Goal: Information Seeking & Learning: Learn about a topic

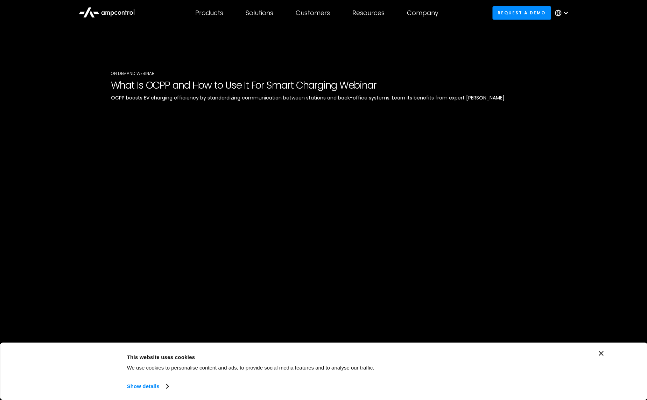
click at [542, 61] on div "On Demand WEbinar What Is OCPP and How to Use It For Smart Charging Webinar OCP…" at bounding box center [323, 246] width 647 height 440
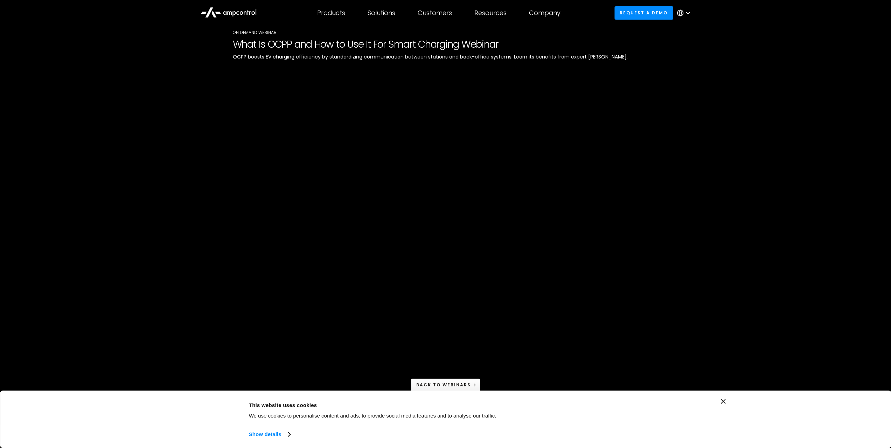
scroll to position [39, 0]
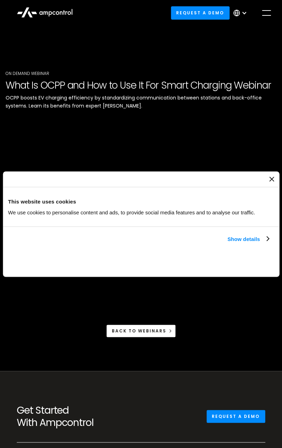
click at [267, 181] on div at bounding box center [141, 179] width 277 height 16
click at [274, 180] on icon "Close banner" at bounding box center [271, 178] width 5 height 5
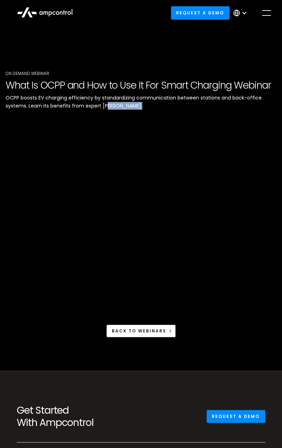
drag, startPoint x: 106, startPoint y: 106, endPoint x: 153, endPoint y: 109, distance: 46.3
click at [153, 109] on p "OCPP boosts EV charging efficiency by standardizing communication between stati…" at bounding box center [141, 102] width 271 height 16
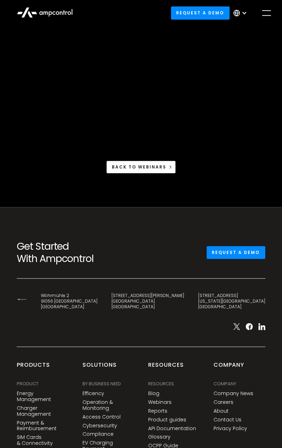
scroll to position [175, 0]
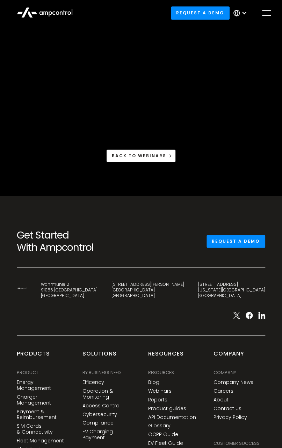
click at [263, 152] on div "back to Webinars" at bounding box center [141, 155] width 271 height 13
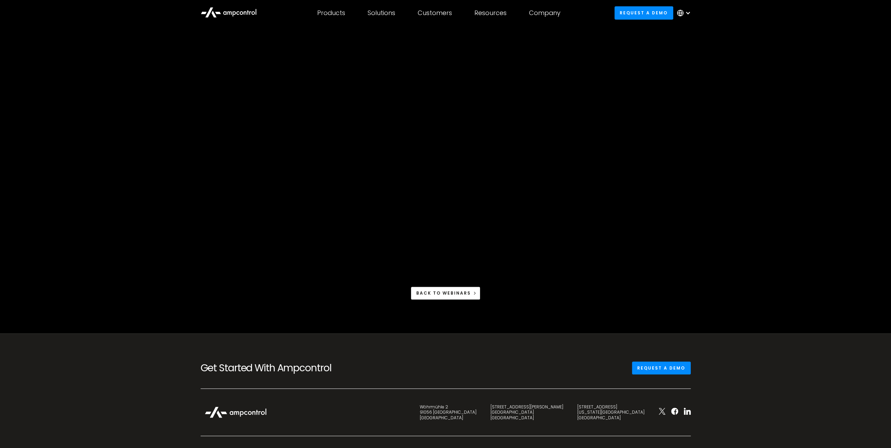
scroll to position [27, 0]
